Goal: Find contact information: Find contact information

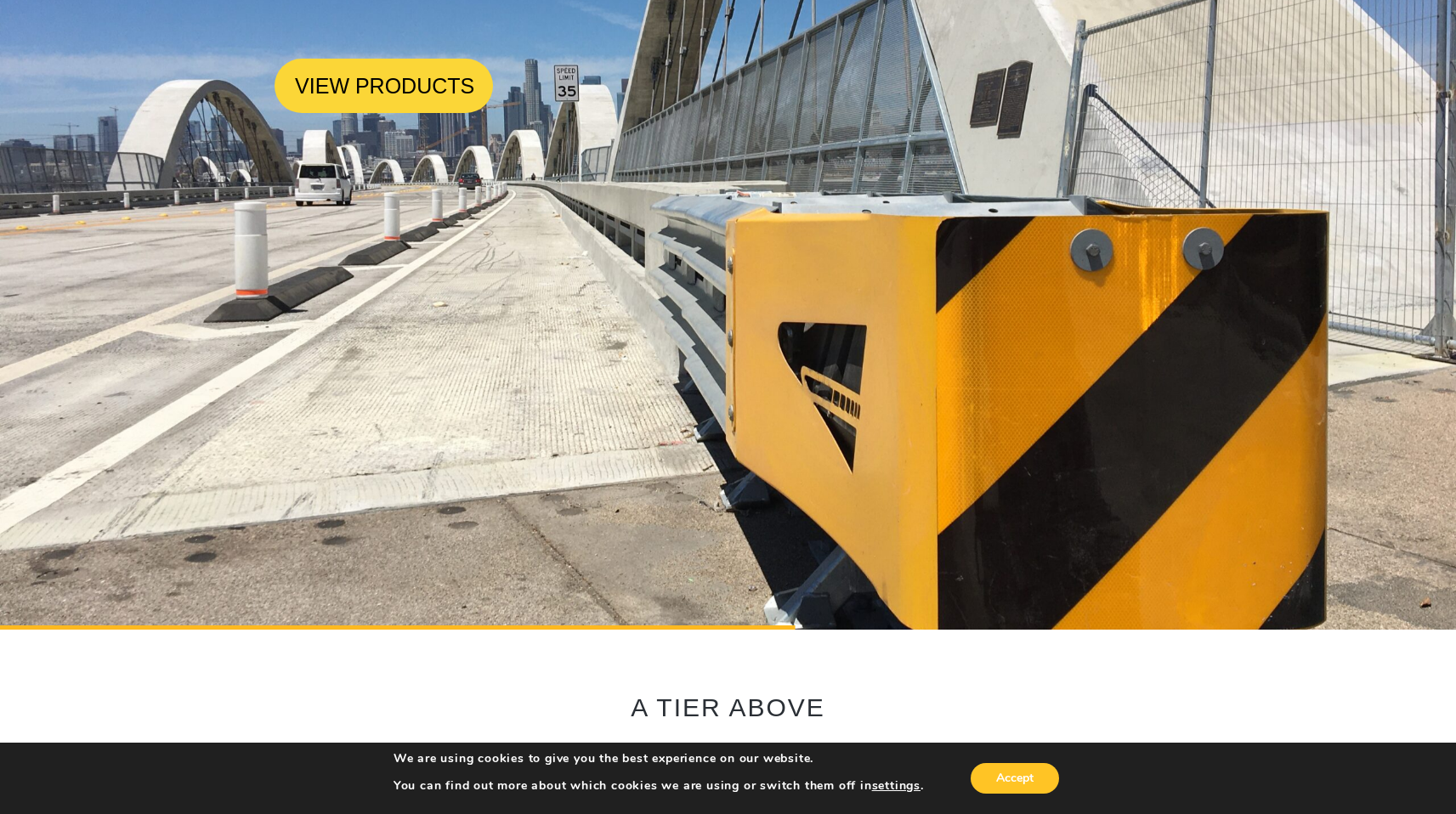
scroll to position [276, 0]
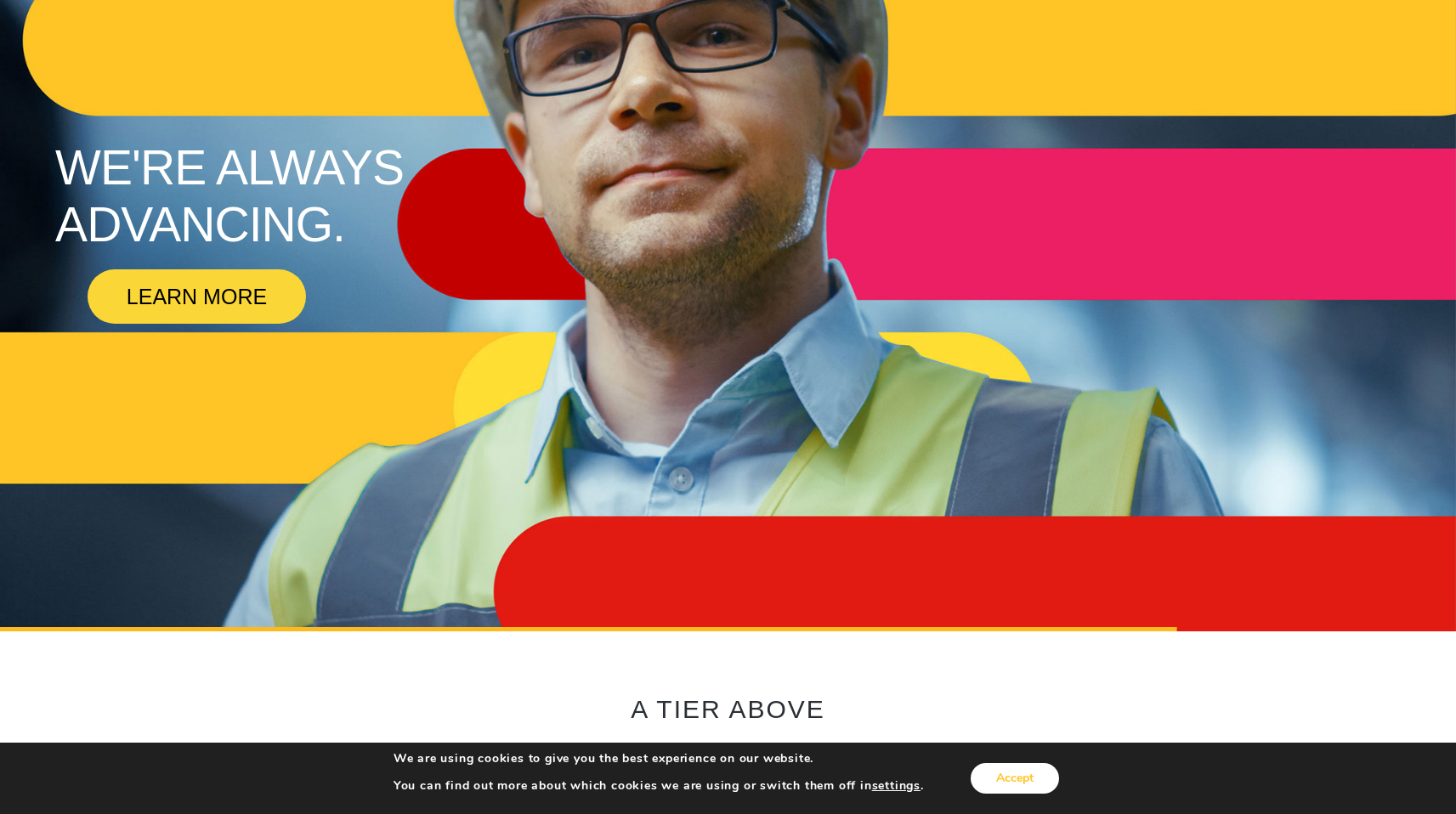
click at [1005, 779] on button "Accept" at bounding box center [1015, 778] width 88 height 31
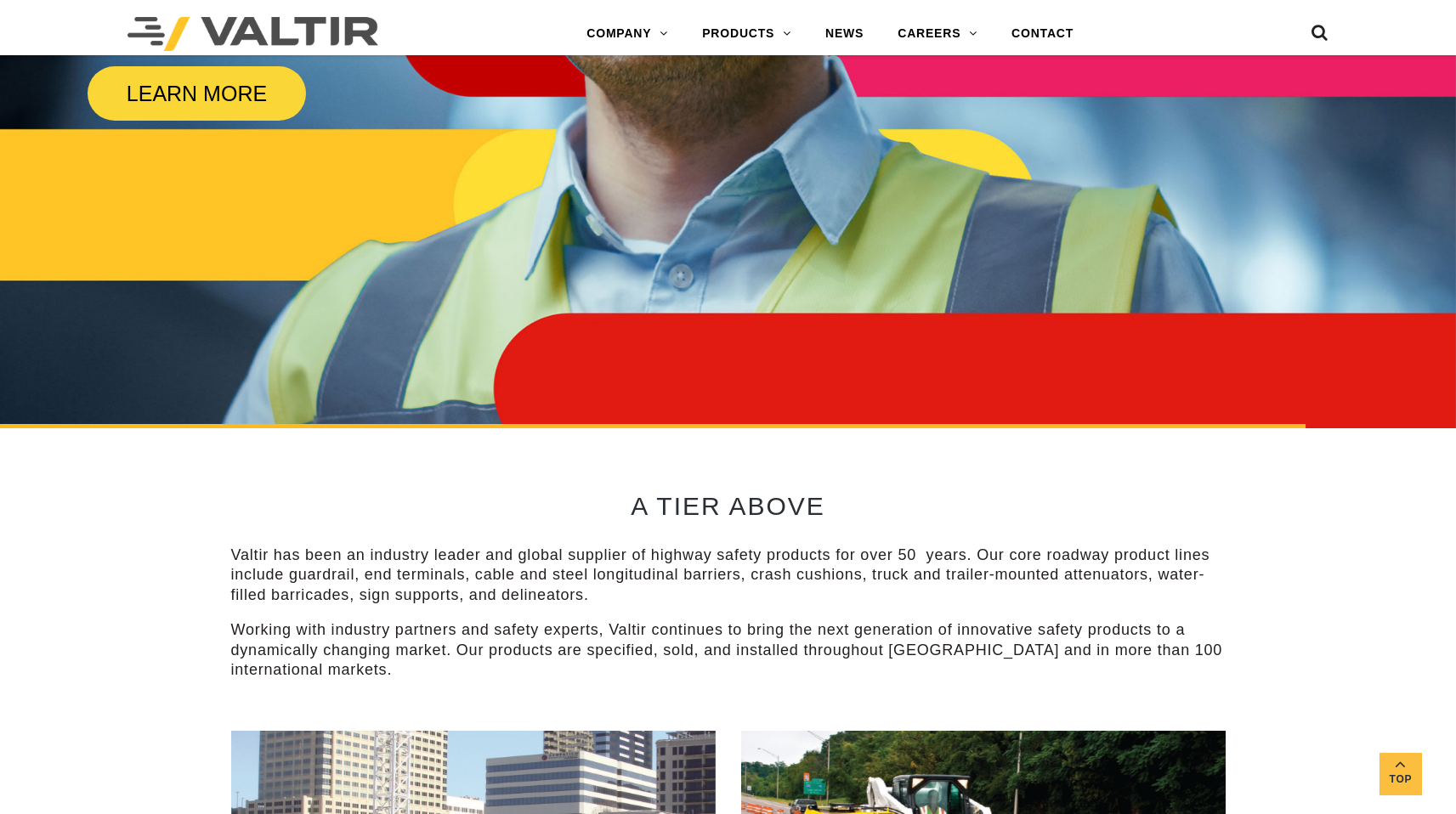
scroll to position [0, 0]
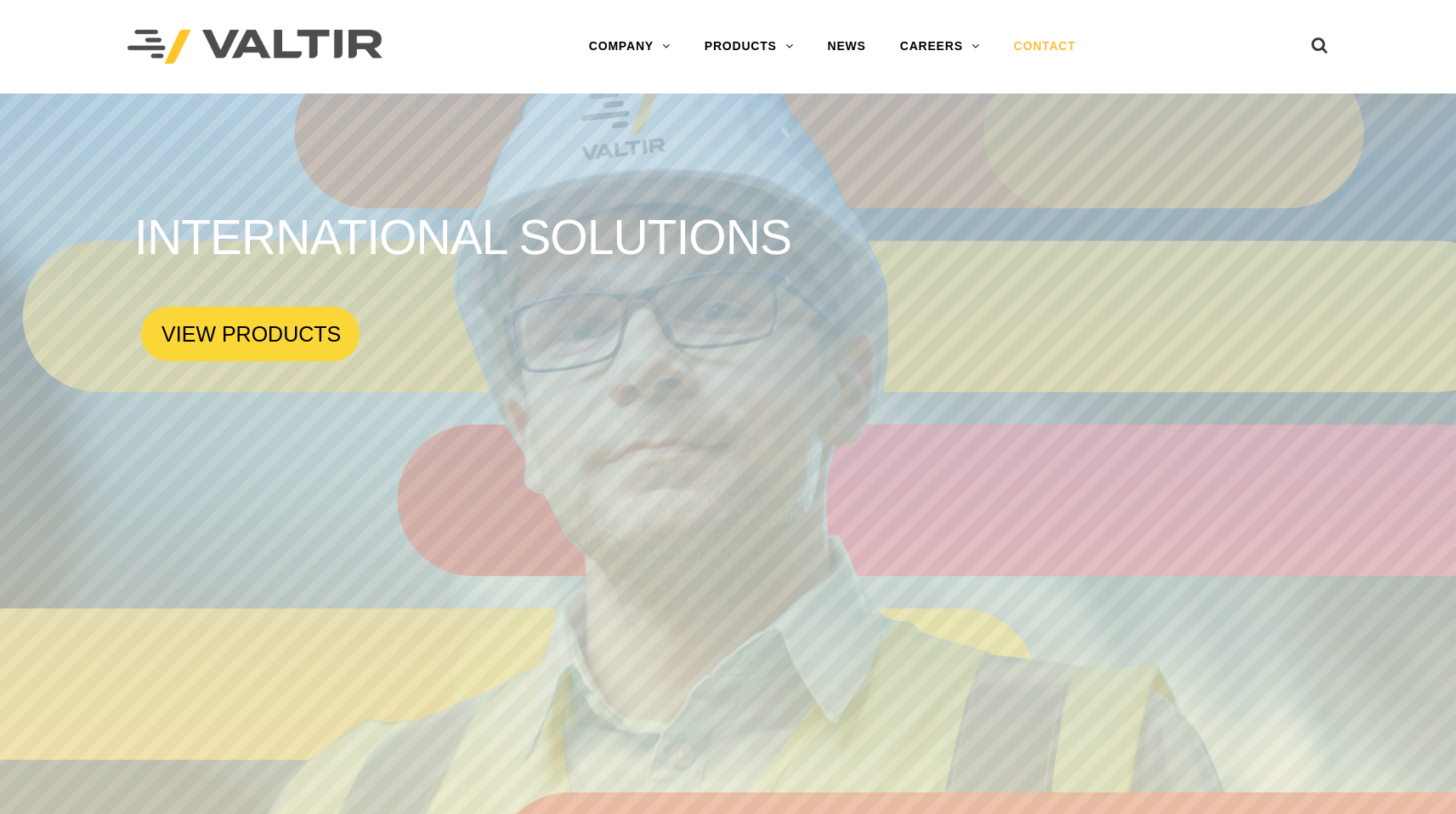
click at [1035, 47] on link "CONTACT" at bounding box center [1045, 47] width 96 height 34
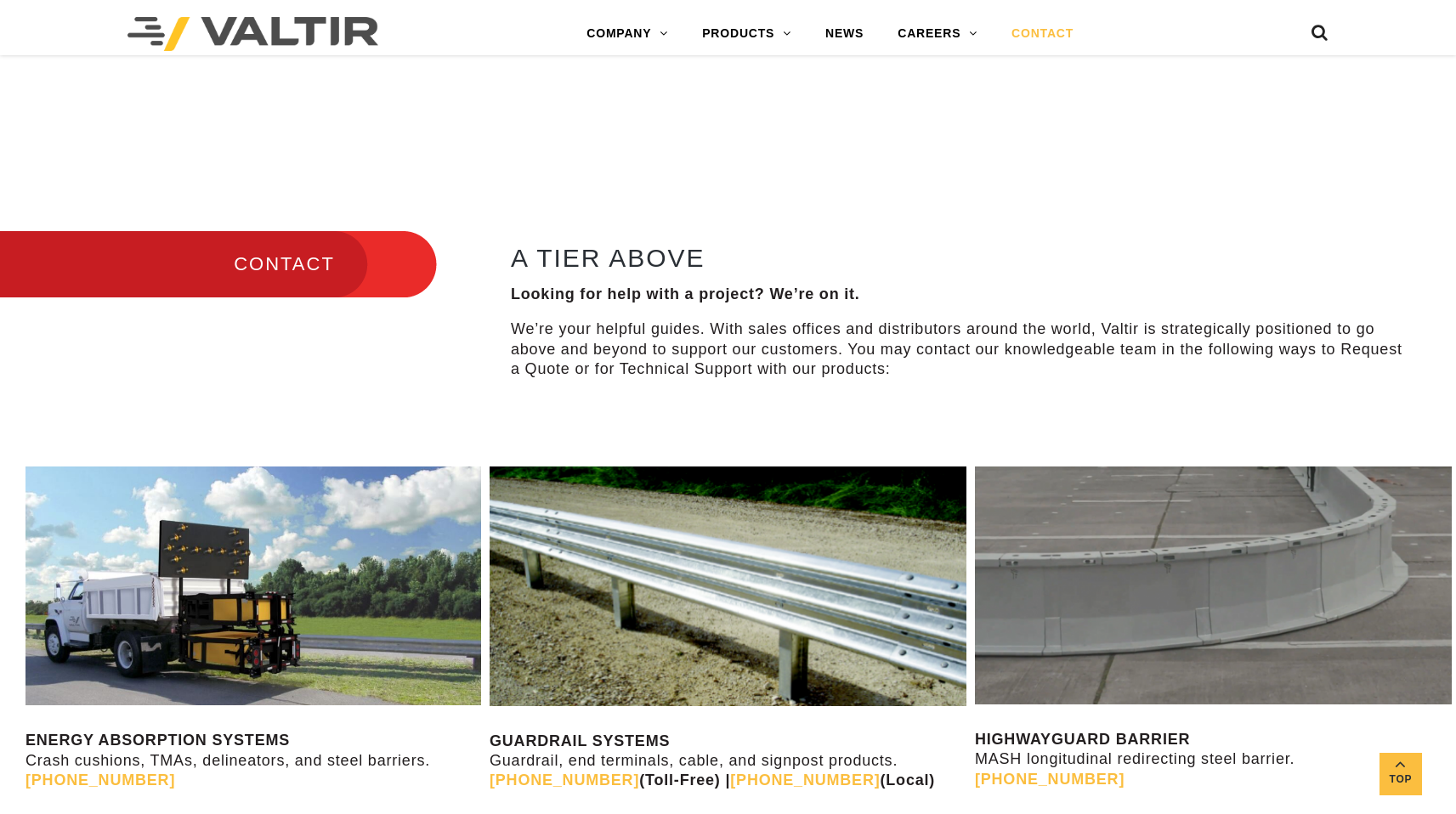
scroll to position [883, 0]
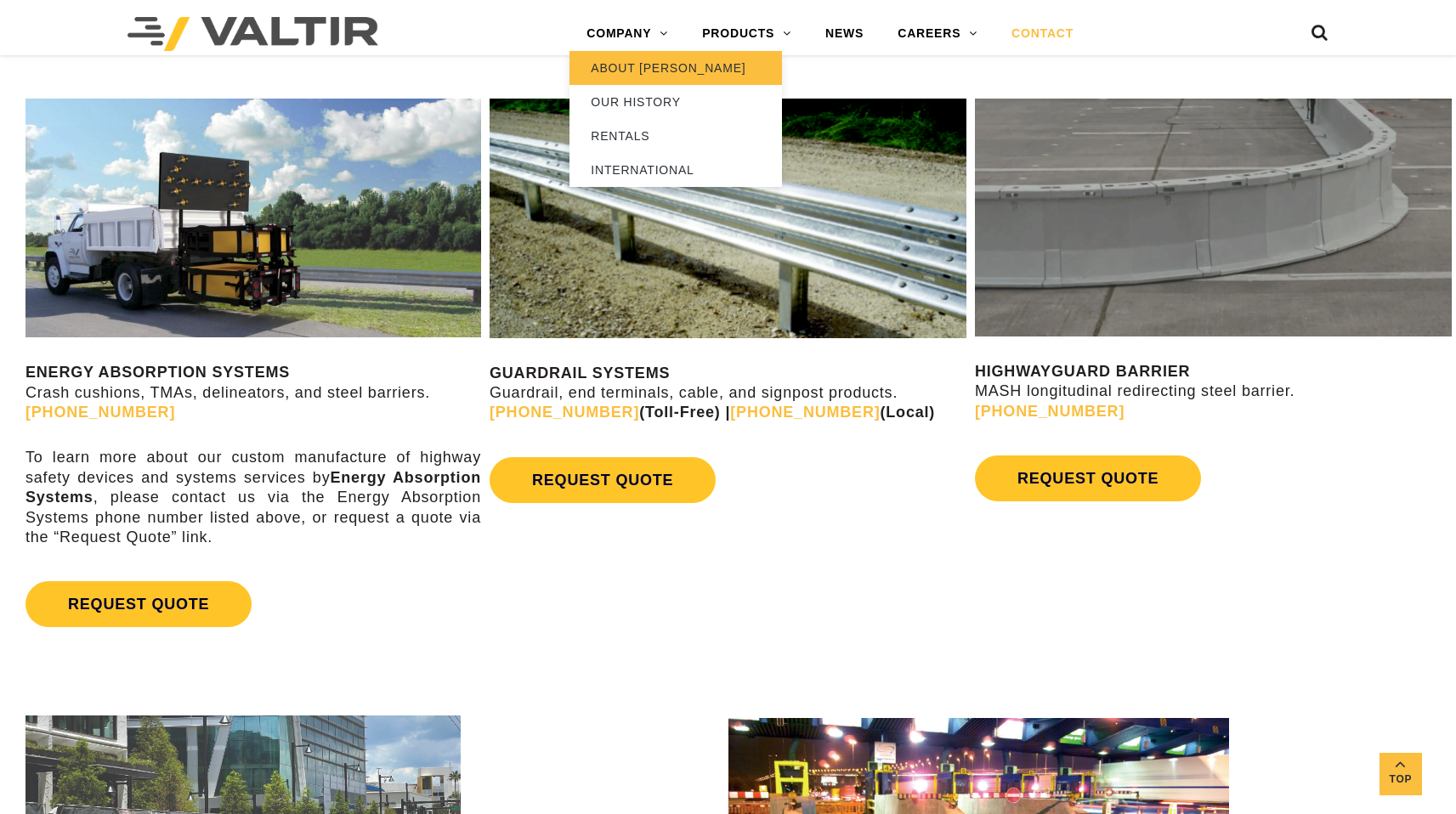
click at [653, 78] on link "ABOUT [PERSON_NAME]" at bounding box center [676, 68] width 212 height 34
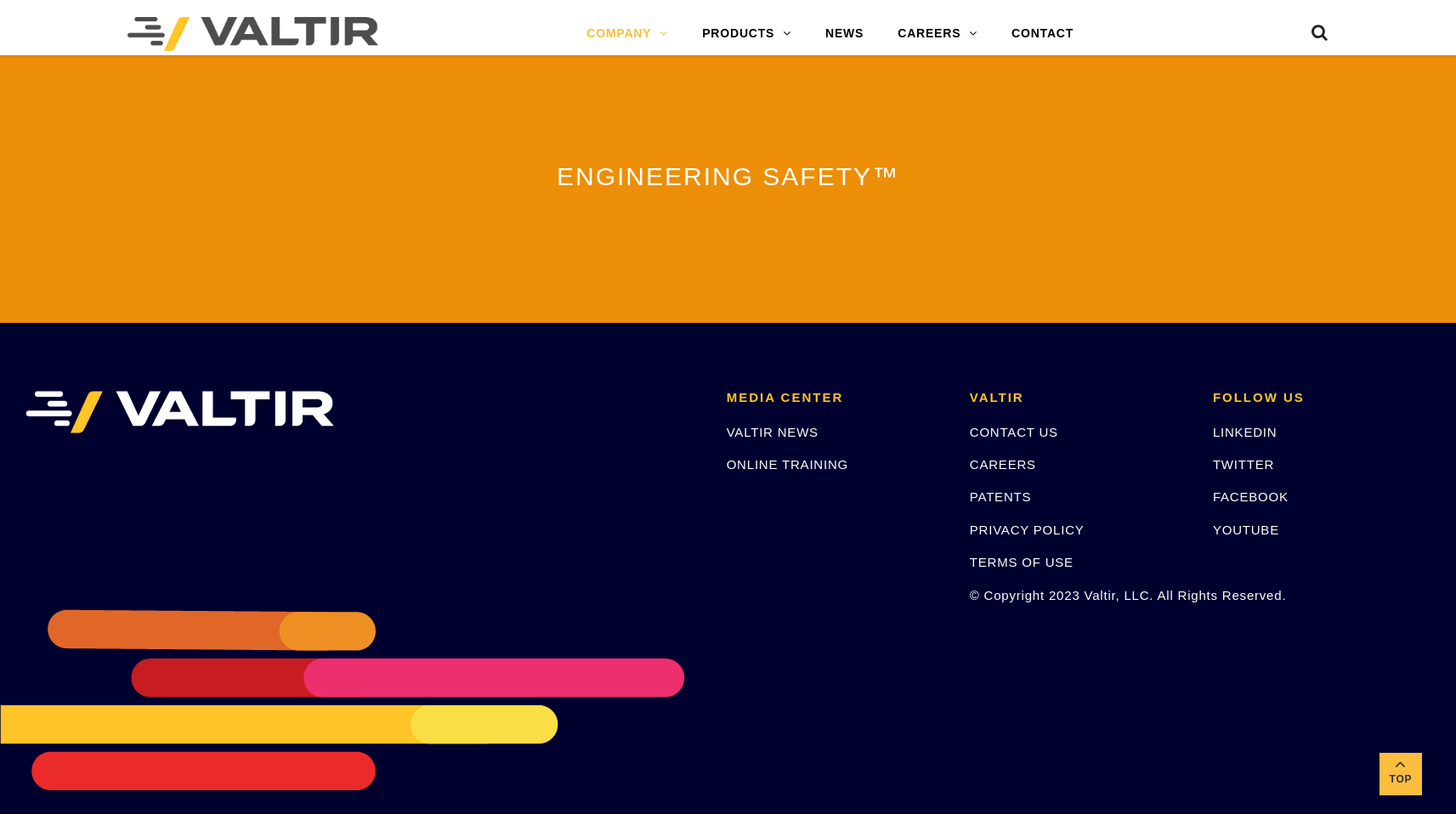
scroll to position [3732, 0]
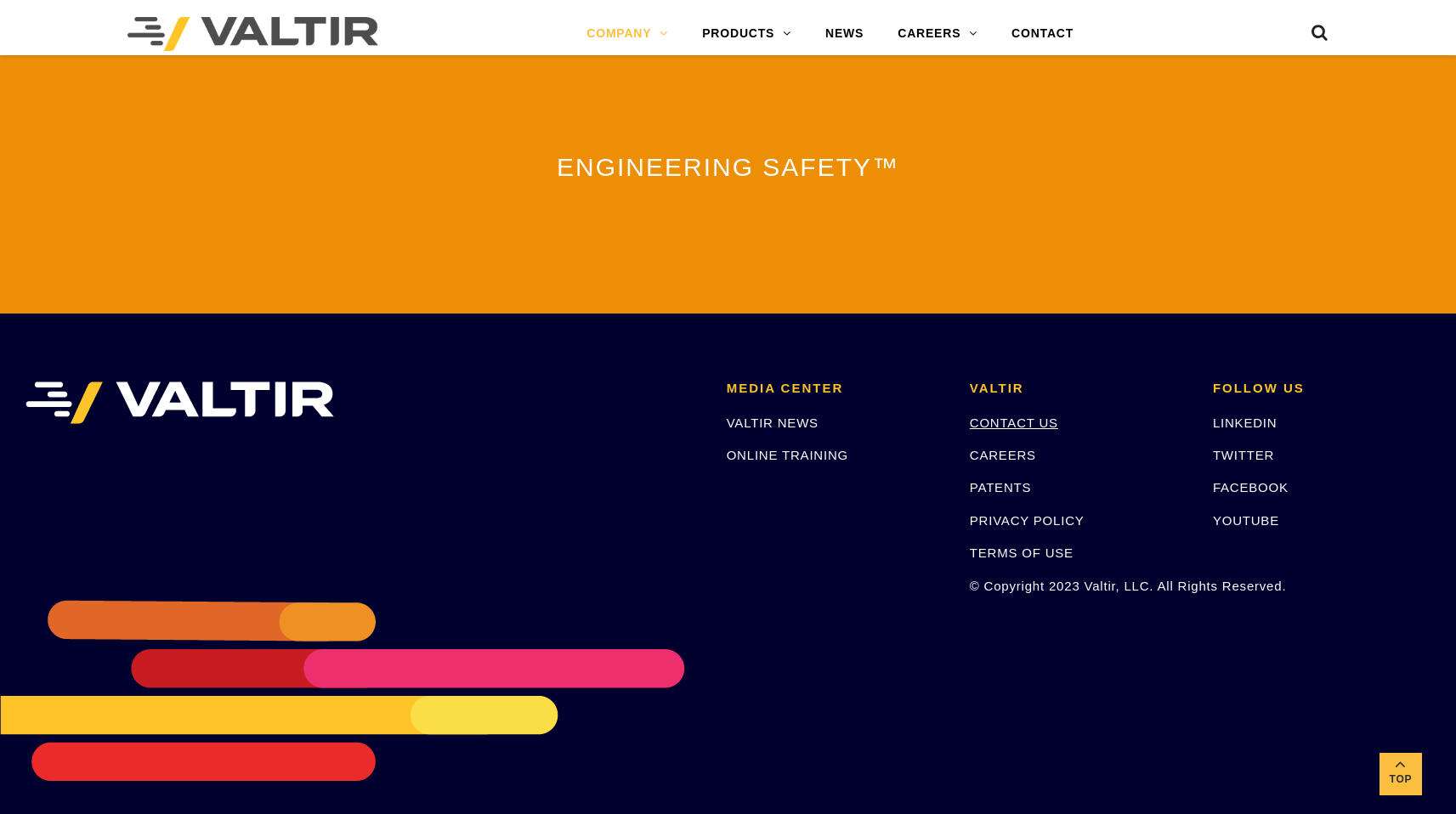
click at [1008, 416] on link "CONTACT US" at bounding box center [1014, 422] width 88 height 15
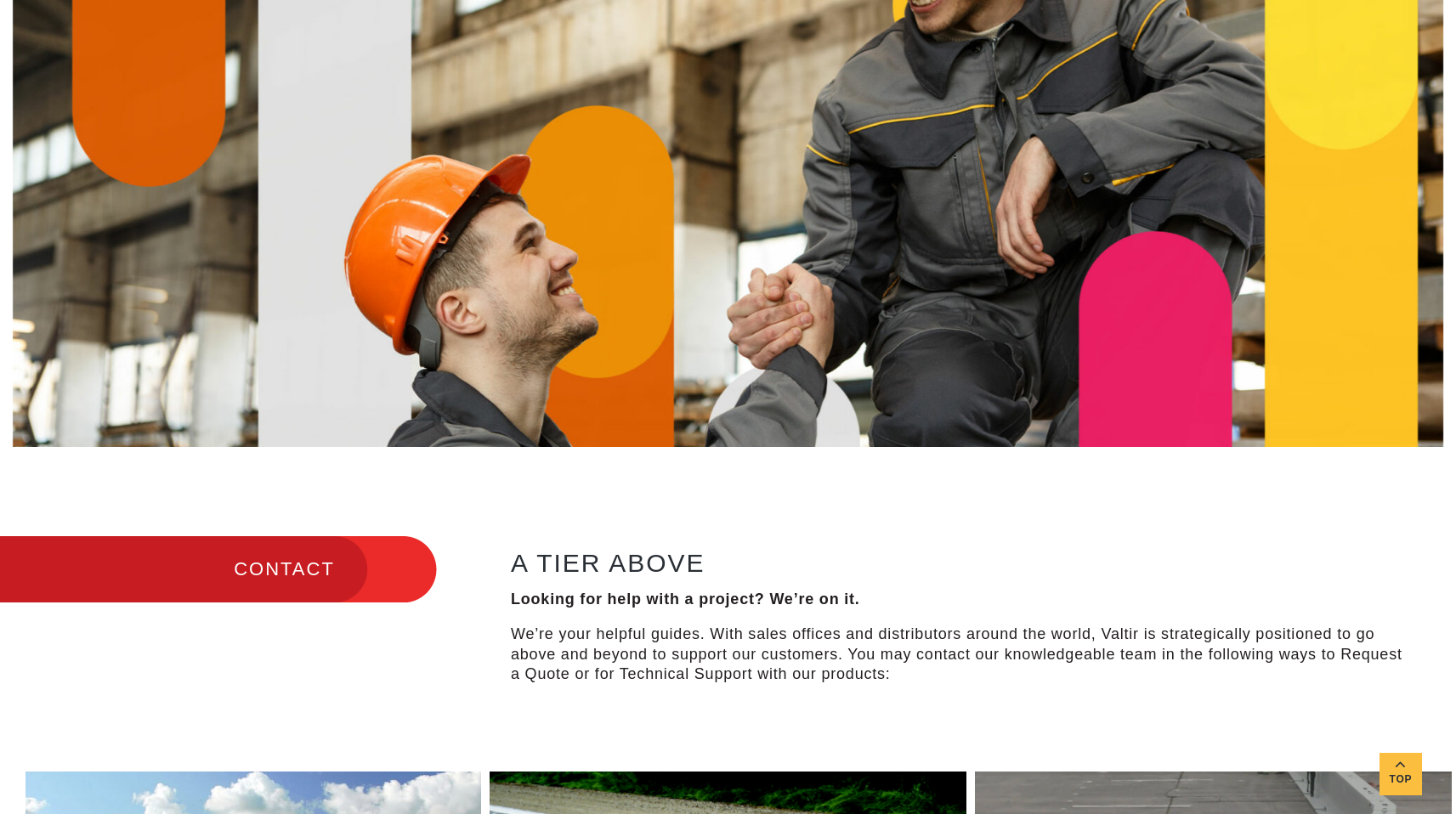
scroll to position [396, 0]
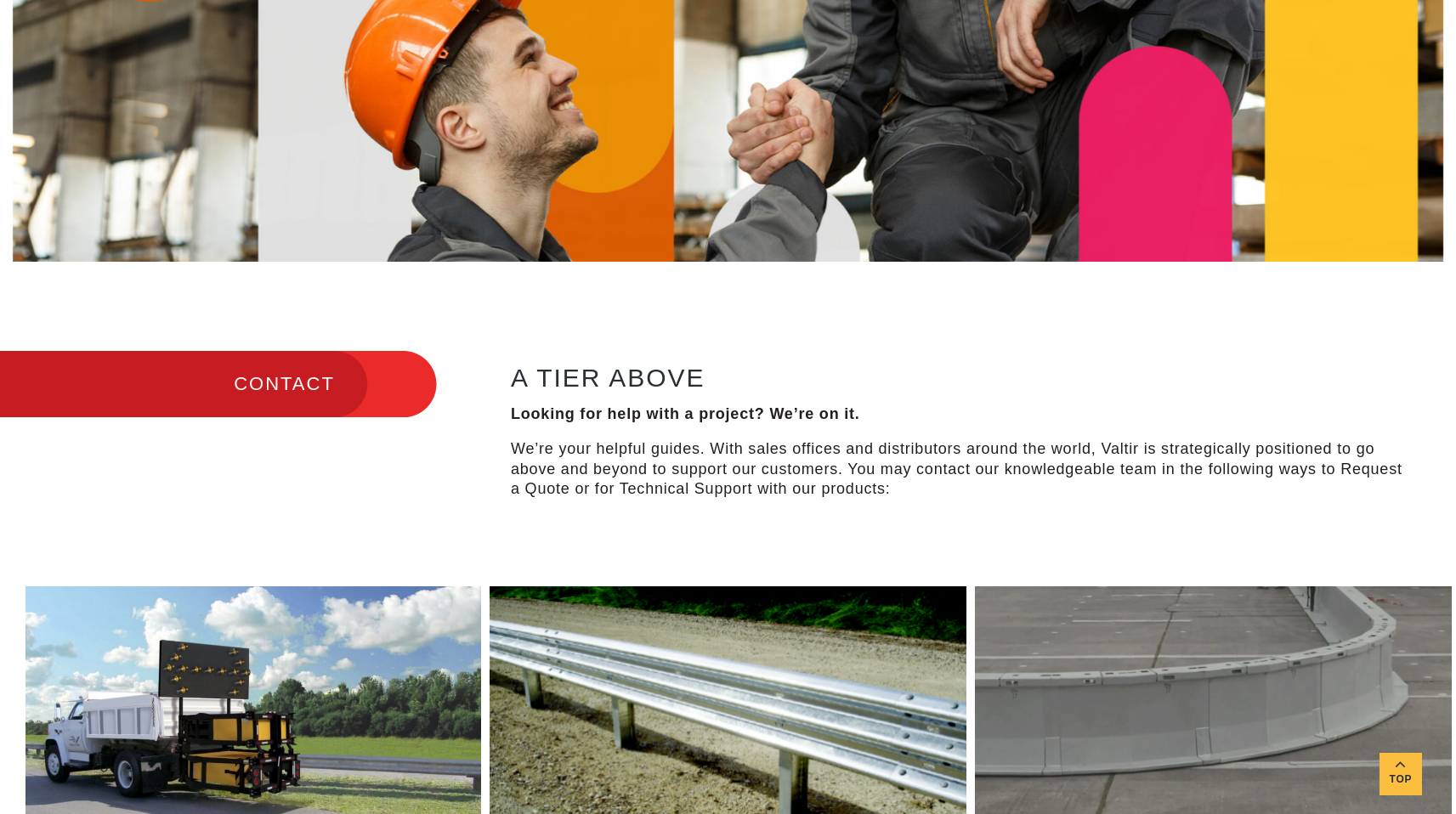
click at [321, 393] on h3 "CONTACT" at bounding box center [218, 383] width 437 height 71
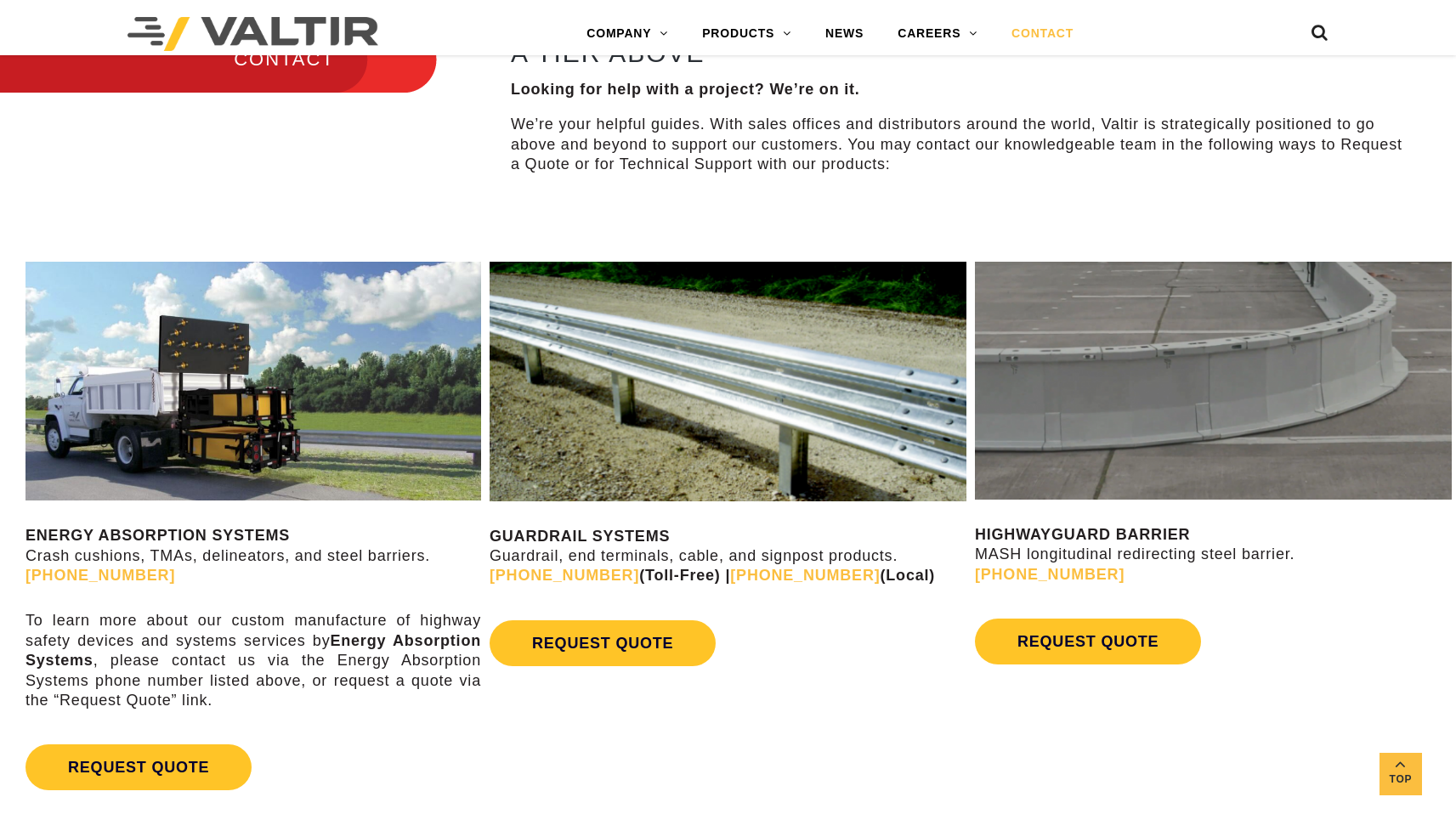
scroll to position [851, 0]
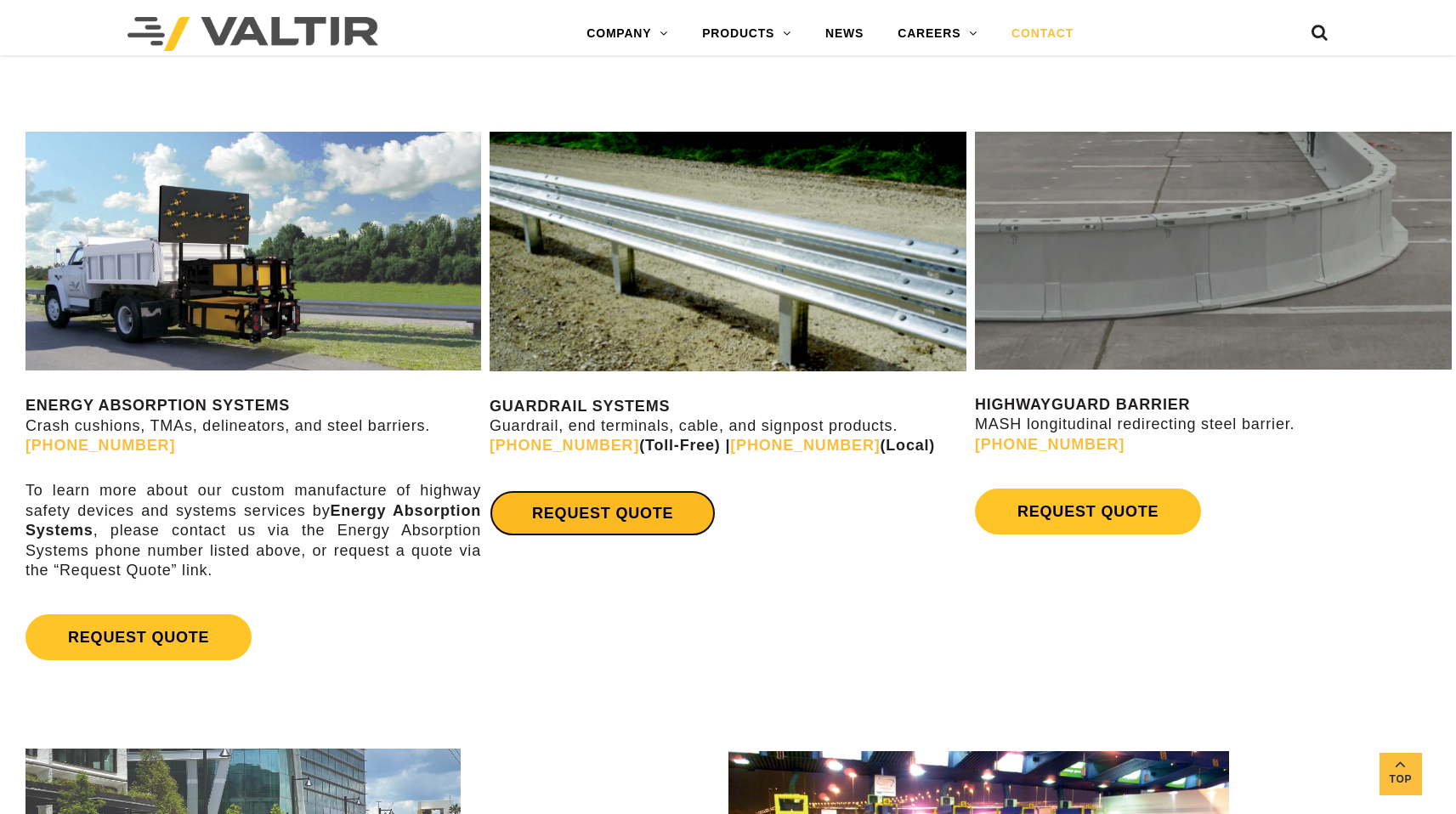
click at [629, 515] on link "REQUEST QUOTE" at bounding box center [602, 513] width 226 height 46
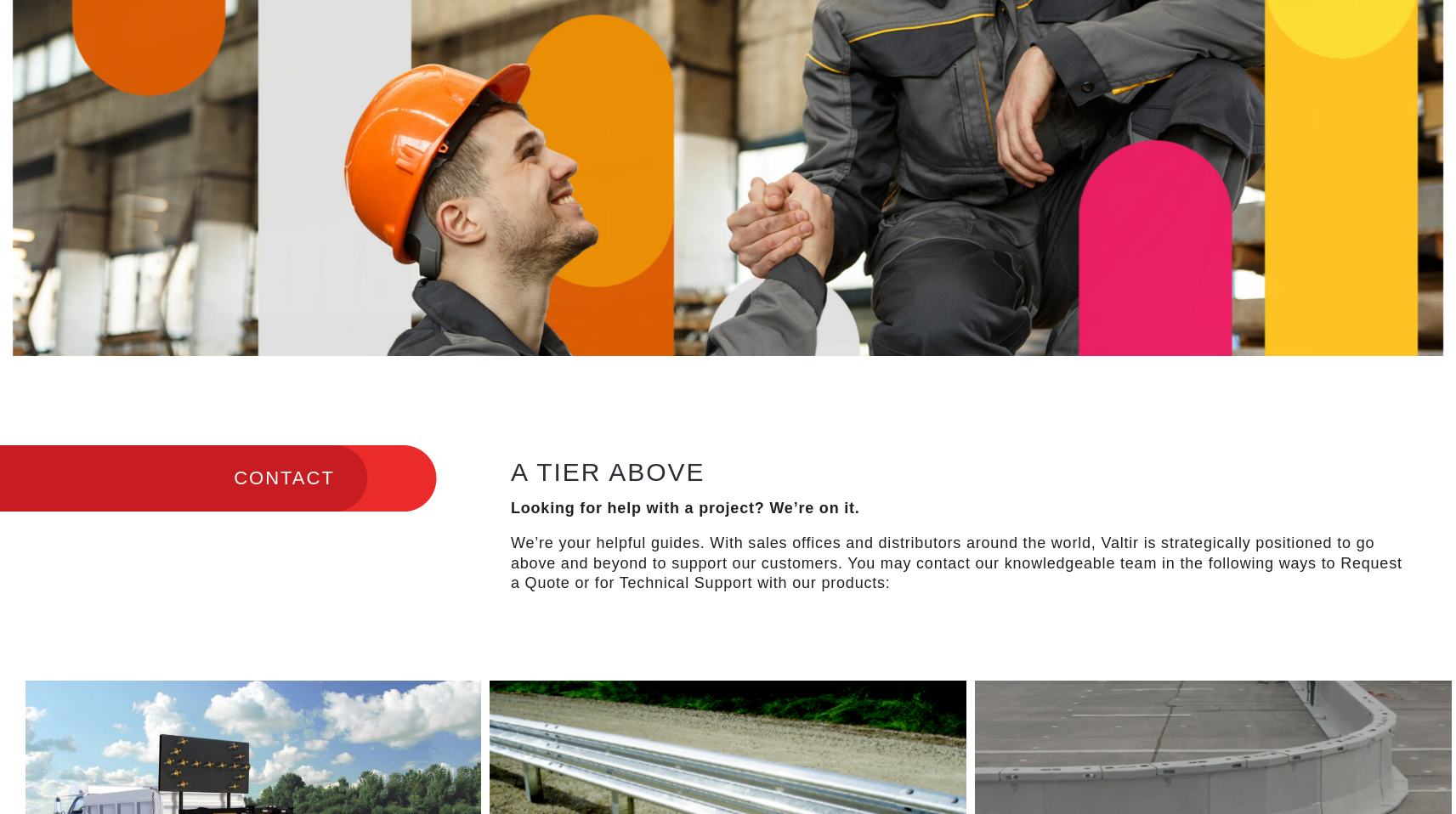
scroll to position [246, 0]
